Goal: Navigation & Orientation: Find specific page/section

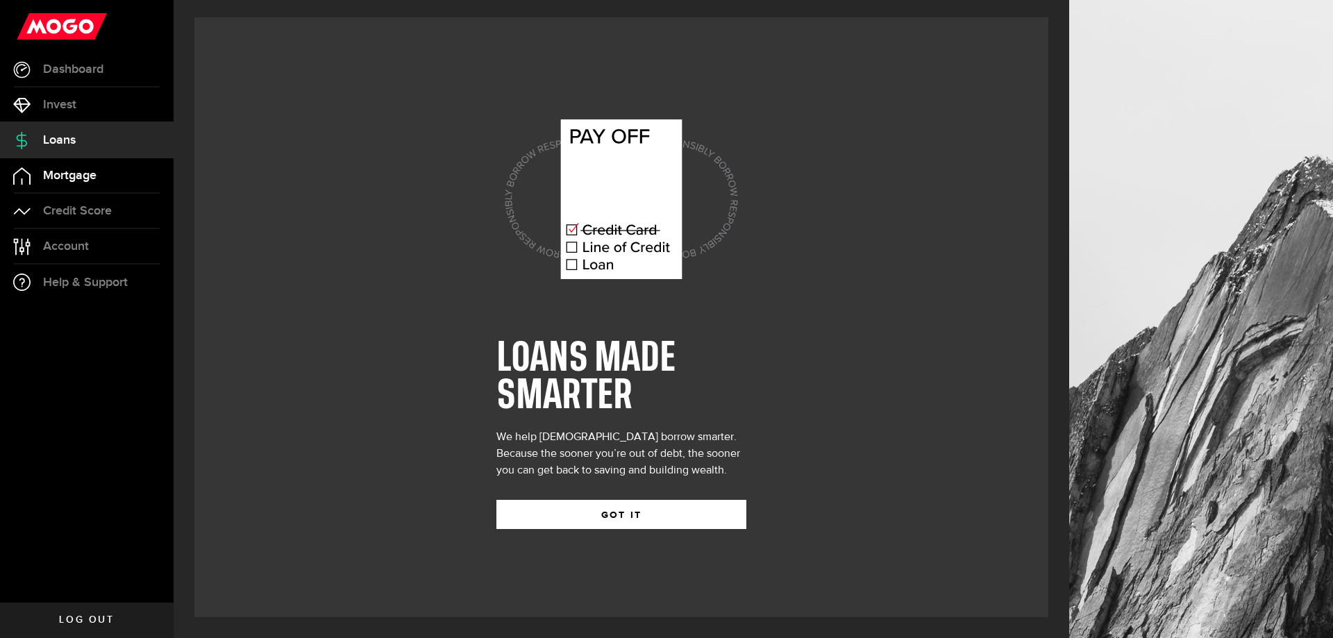
click at [110, 185] on link "Mortgage" at bounding box center [87, 175] width 174 height 35
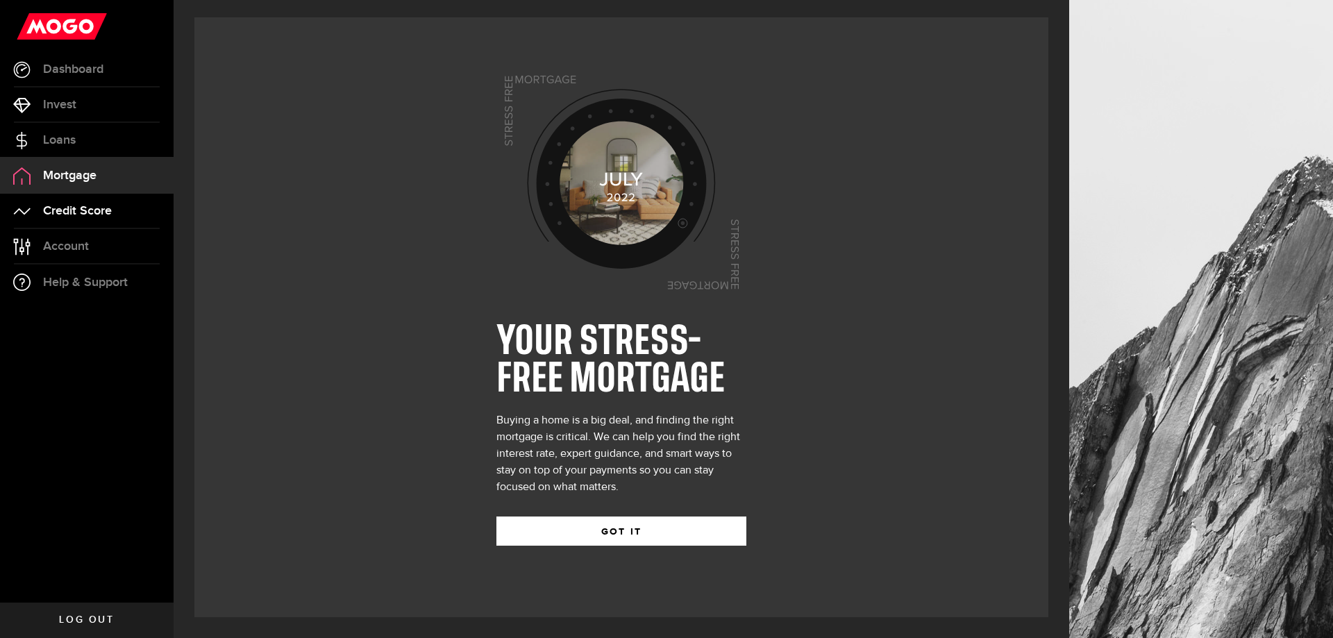
click at [121, 220] on link "Credit Score" at bounding box center [87, 211] width 174 height 35
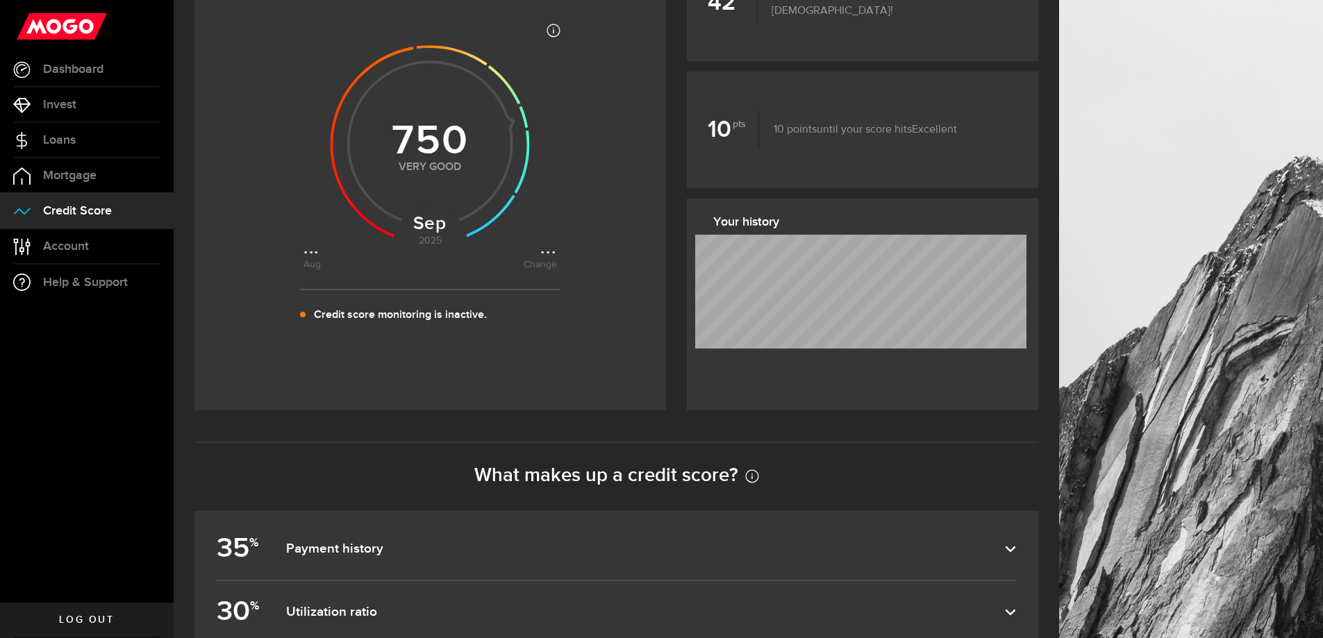
scroll to position [139, 0]
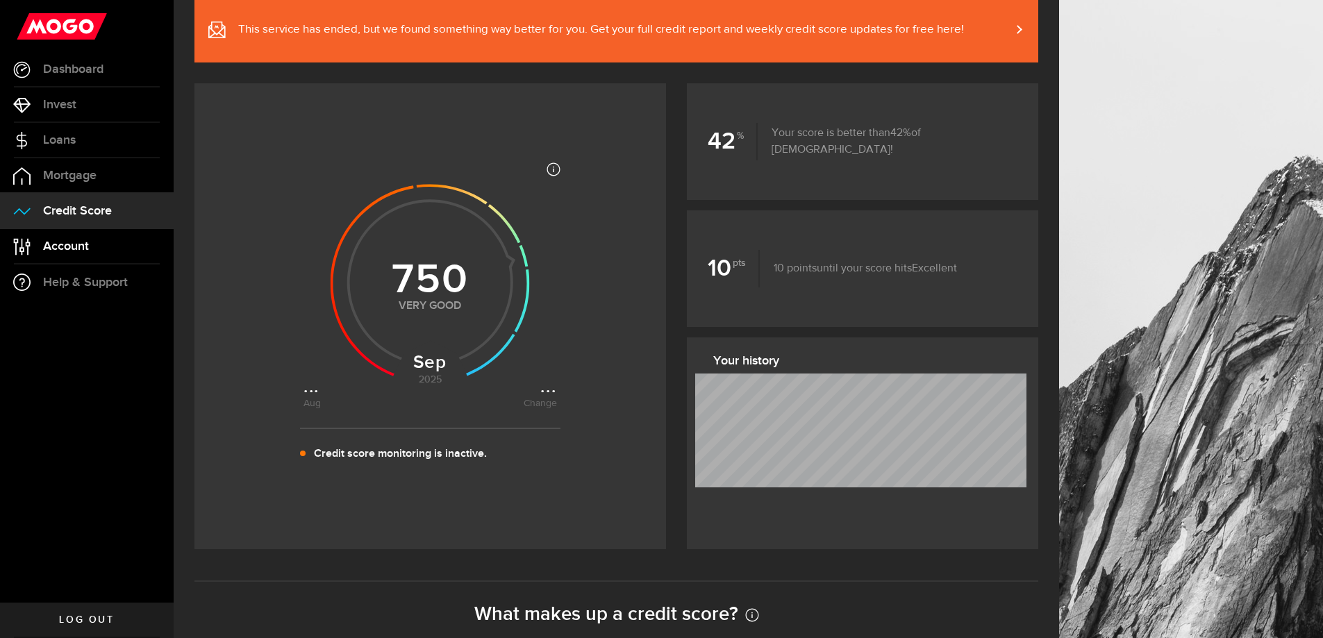
click at [88, 249] on span "Account" at bounding box center [66, 246] width 46 height 12
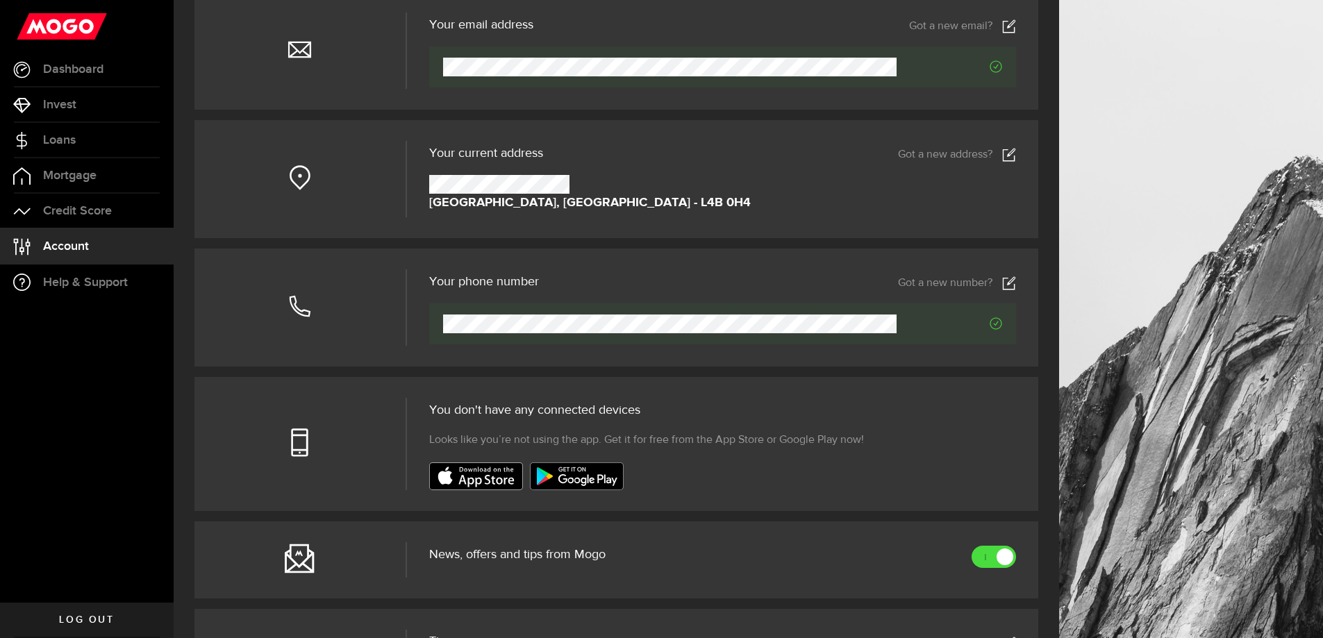
scroll to position [69, 0]
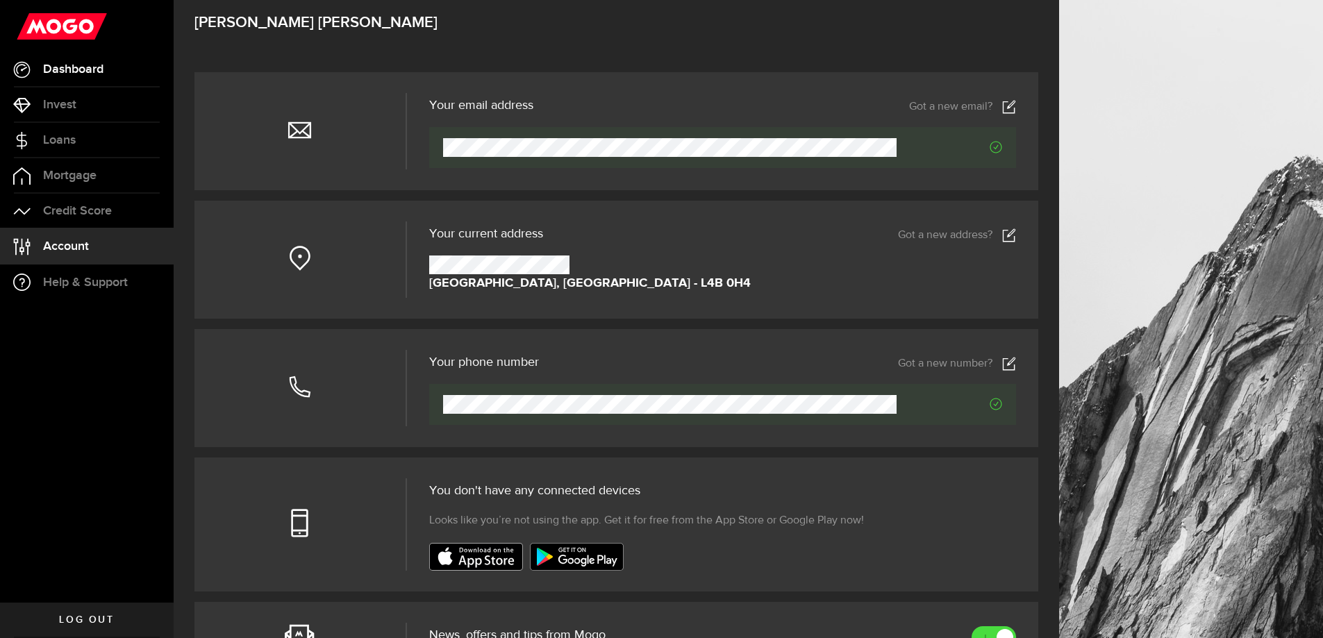
click at [106, 69] on link "Dashboard" at bounding box center [87, 69] width 174 height 35
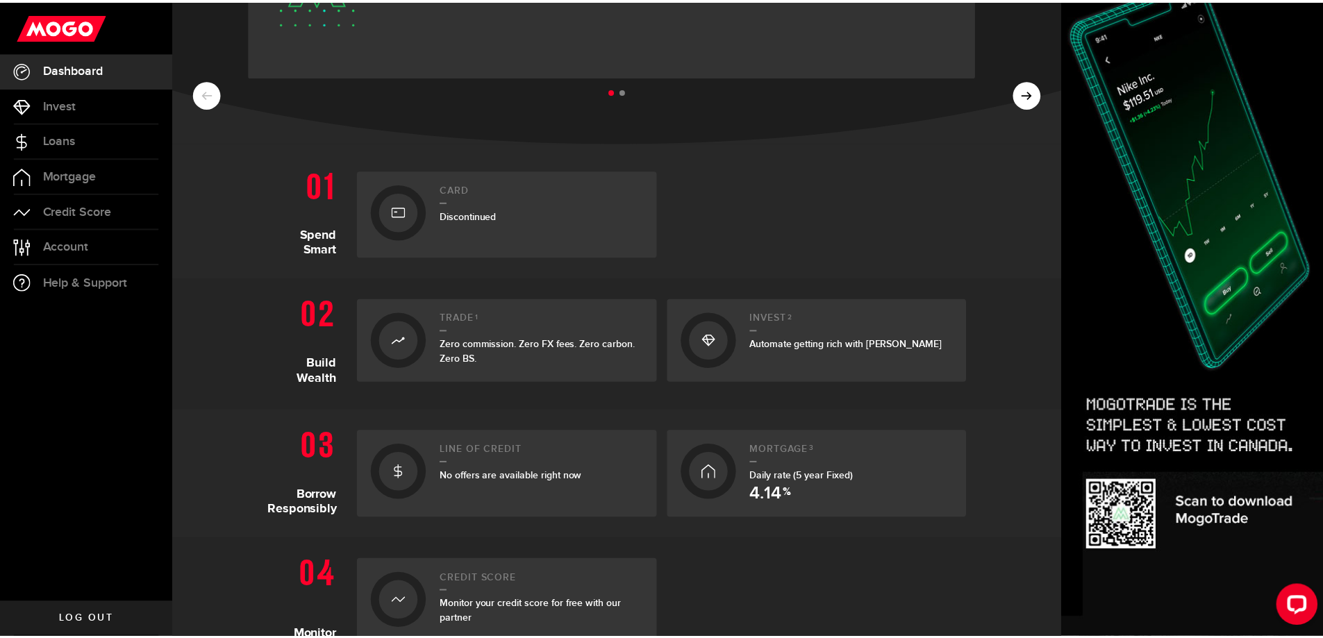
scroll to position [208, 0]
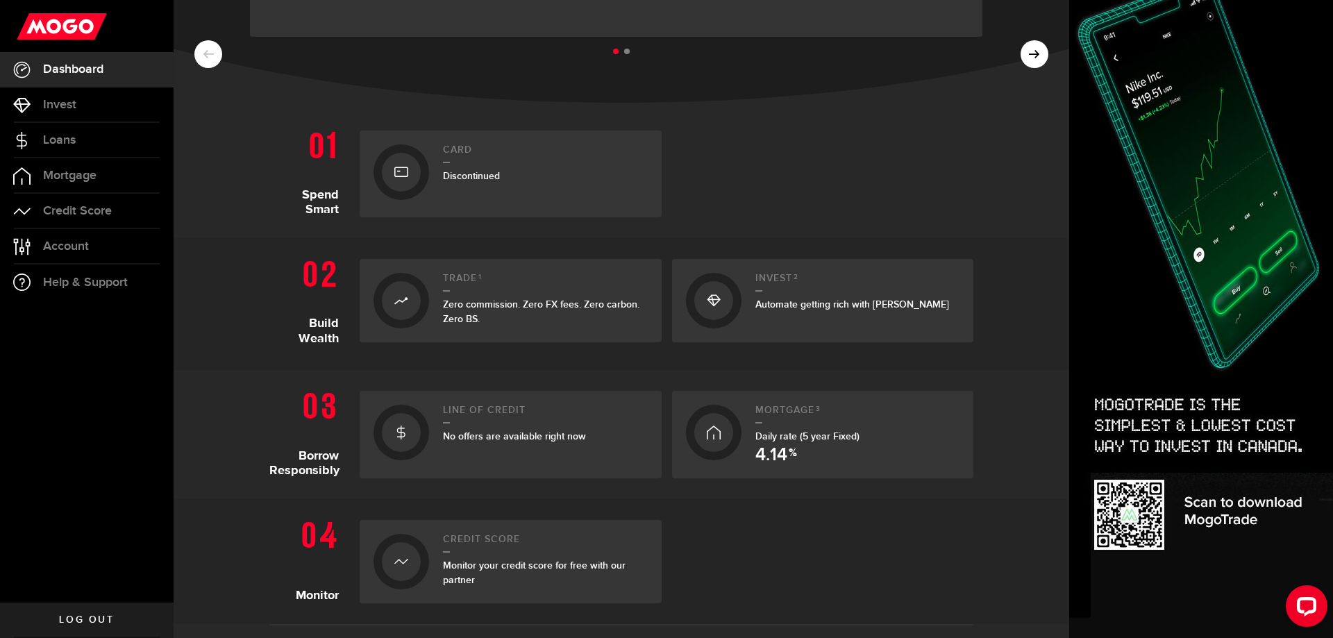
click at [507, 431] on span "No offers are available right now" at bounding box center [514, 437] width 143 height 12
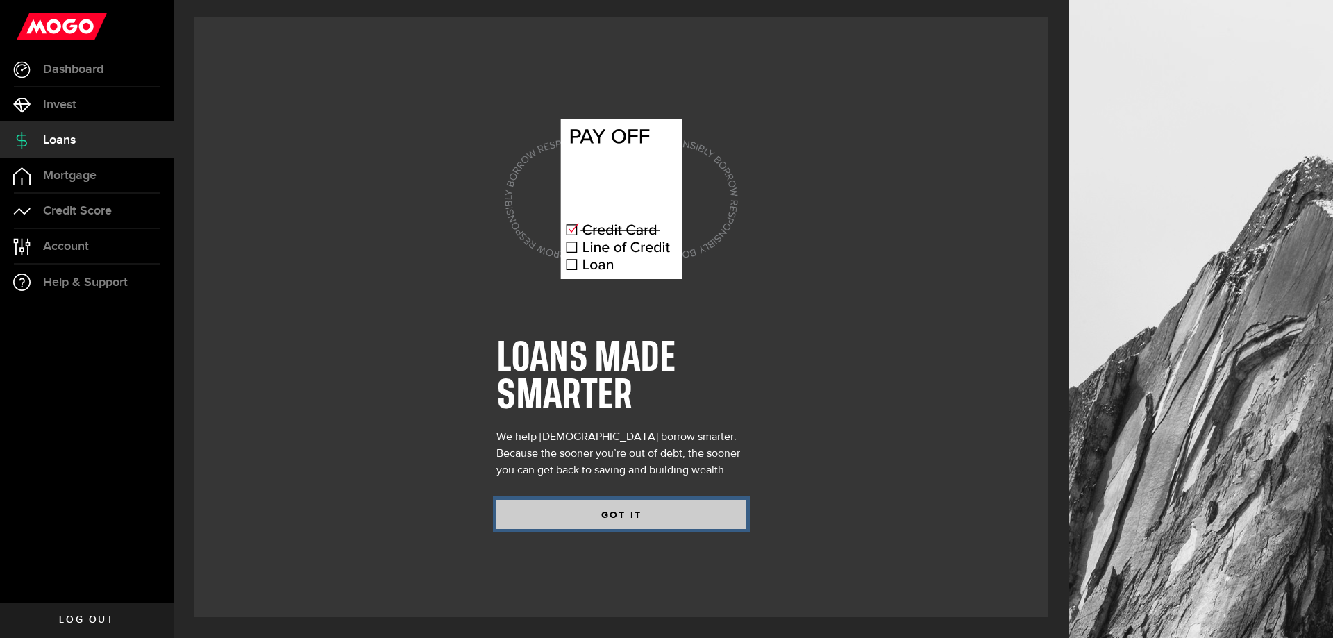
click at [533, 514] on button "GOT IT" at bounding box center [621, 514] width 250 height 29
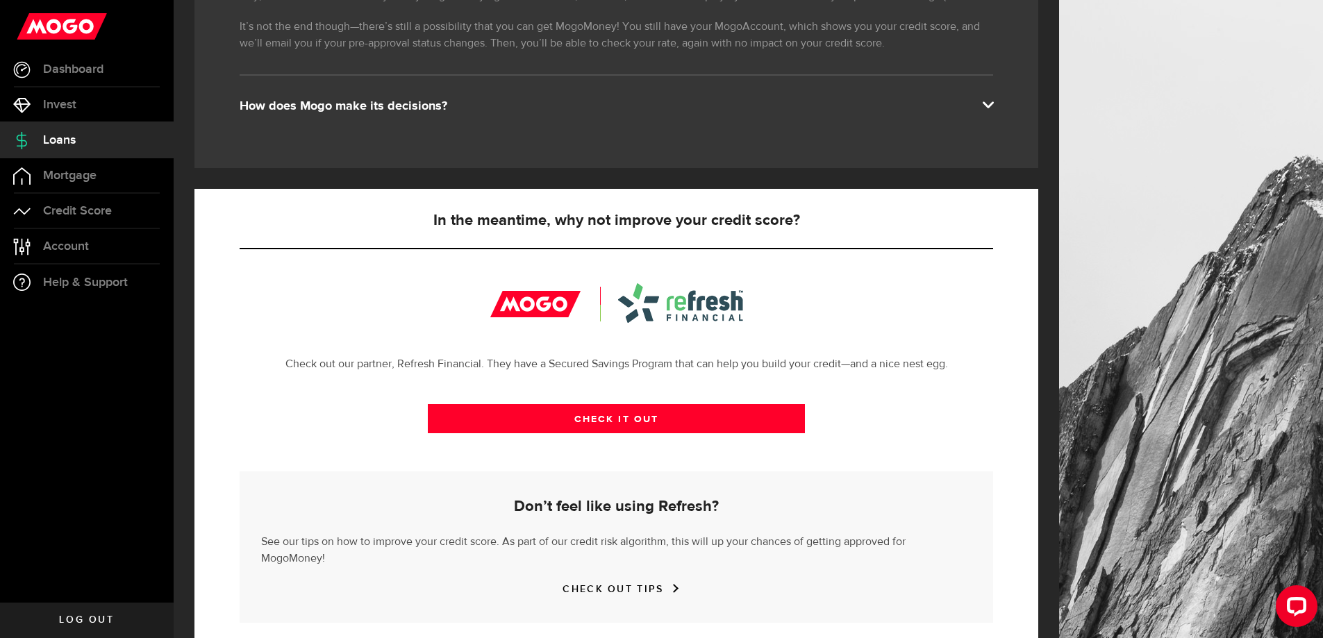
scroll to position [299, 0]
